Goal: Task Accomplishment & Management: Use online tool/utility

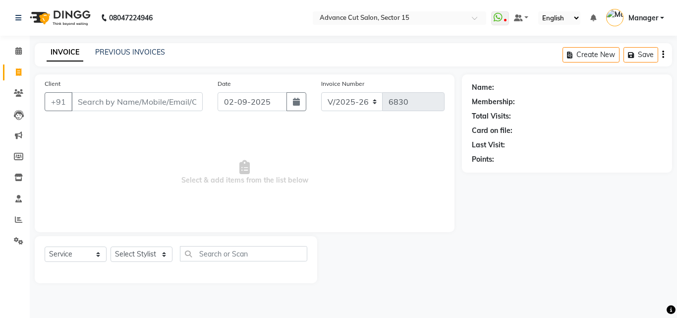
select select "6255"
select select "service"
click at [134, 51] on link "PREVIOUS INVOICES" at bounding box center [130, 52] width 70 height 9
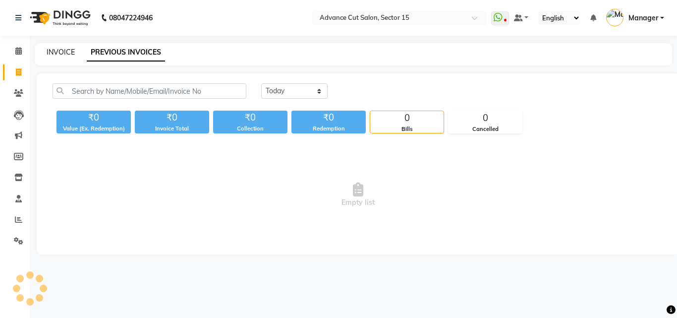
click at [61, 53] on link "INVOICE" at bounding box center [61, 52] width 28 height 9
select select "service"
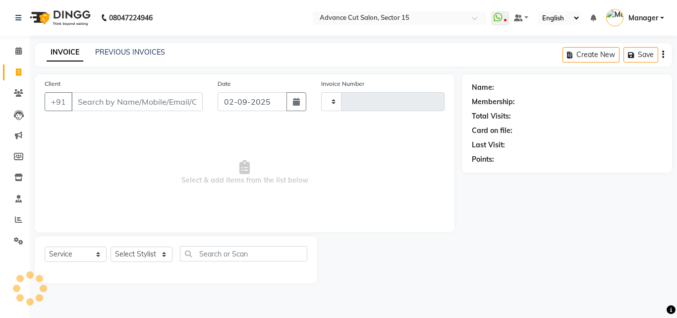
type input "6830"
select select "6255"
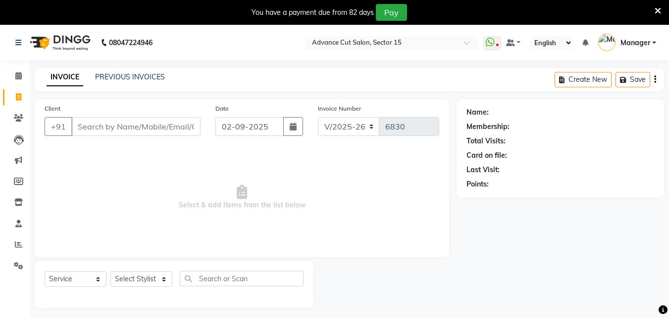
select select "6255"
select select "service"
click at [654, 9] on div "You have a payment due from 82 days Pay" at bounding box center [329, 12] width 651 height 17
click at [656, 10] on icon at bounding box center [658, 10] width 6 height 9
